Goal: Check status: Check status

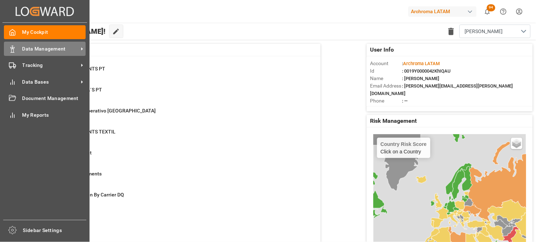
click at [18, 50] on div "Data Management Data Management" at bounding box center [45, 49] width 82 height 14
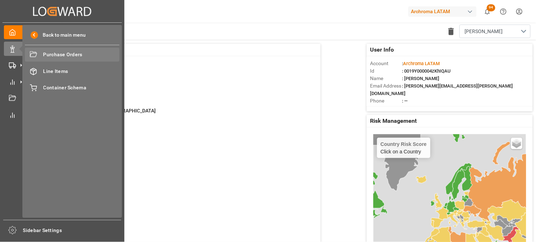
click at [69, 57] on span "Purchase Orders" at bounding box center [81, 54] width 76 height 7
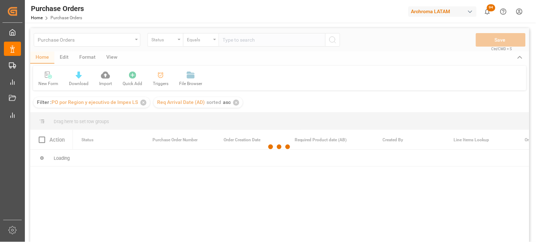
click at [144, 103] on div at bounding box center [279, 146] width 499 height 237
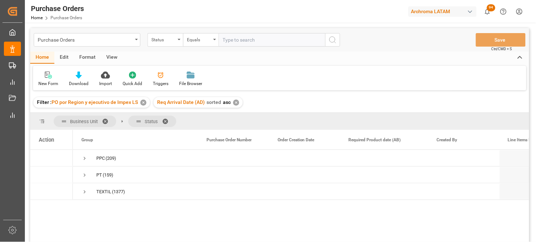
click at [144, 103] on div "✕" at bounding box center [143, 102] width 6 height 6
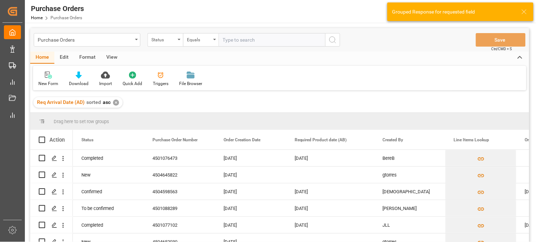
click at [115, 103] on div "✕" at bounding box center [116, 102] width 6 height 6
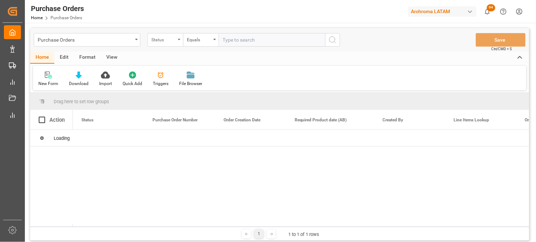
click at [175, 43] on div "Status" at bounding box center [165, 39] width 36 height 13
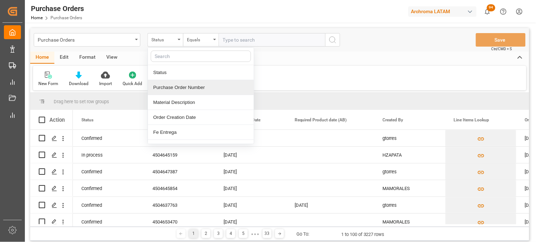
click at [184, 88] on div "Purchase Order Number" at bounding box center [201, 87] width 106 height 15
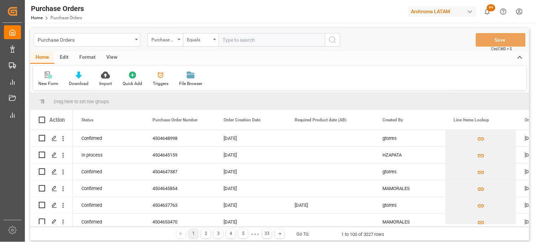
click at [233, 39] on input "text" at bounding box center [271, 39] width 107 height 13
paste input "4504645159"
type input "4504645159"
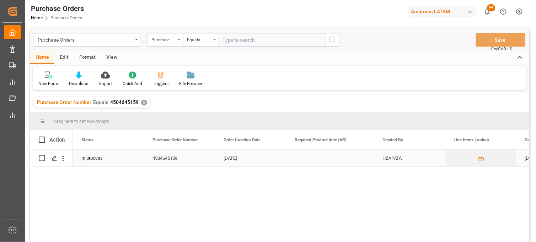
click at [297, 162] on div "Press SPACE to select this row." at bounding box center [330, 158] width 88 height 16
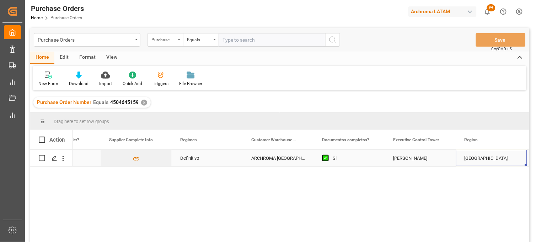
scroll to position [0, 842]
